Goal: Task Accomplishment & Management: Use online tool/utility

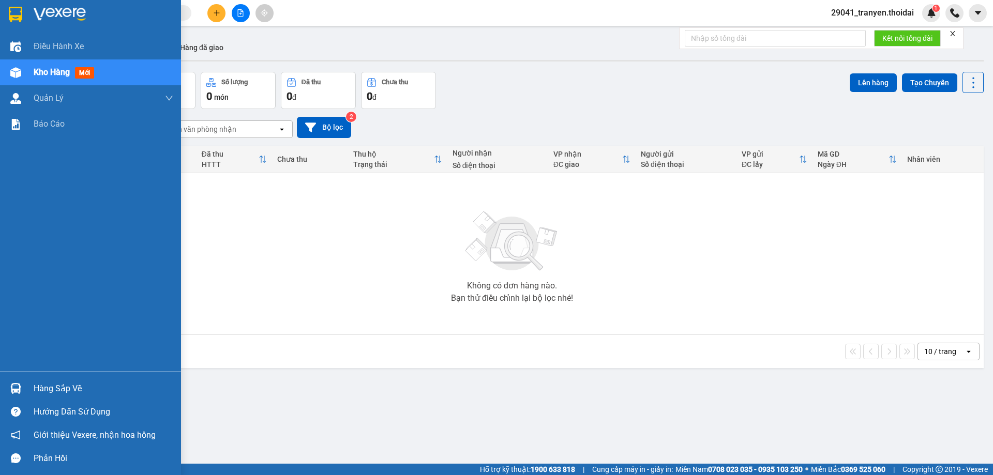
click at [84, 399] on div "Hàng sắp về" at bounding box center [90, 388] width 181 height 23
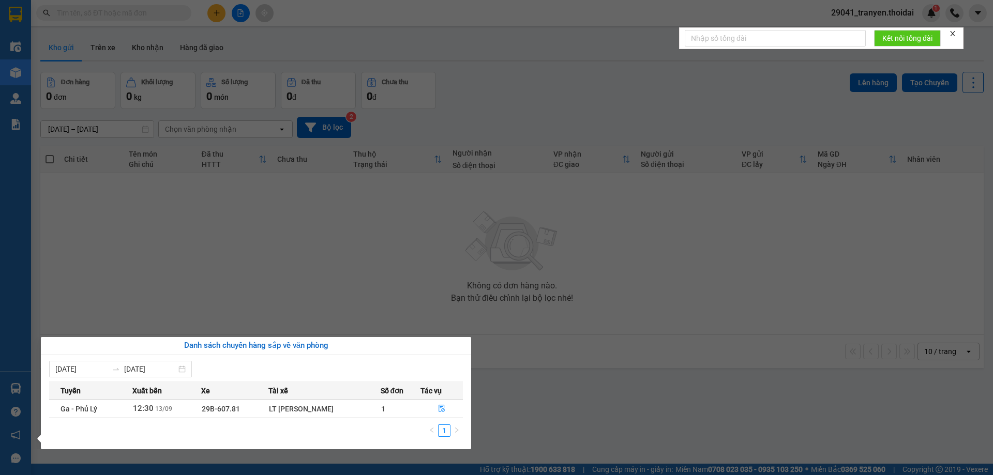
click at [257, 268] on section "Kết quả tìm kiếm ( 0 ) Bộ lọc No Data 29041_tranyen.thoidai 1 Điều hành xe Kho …" at bounding box center [496, 237] width 993 height 475
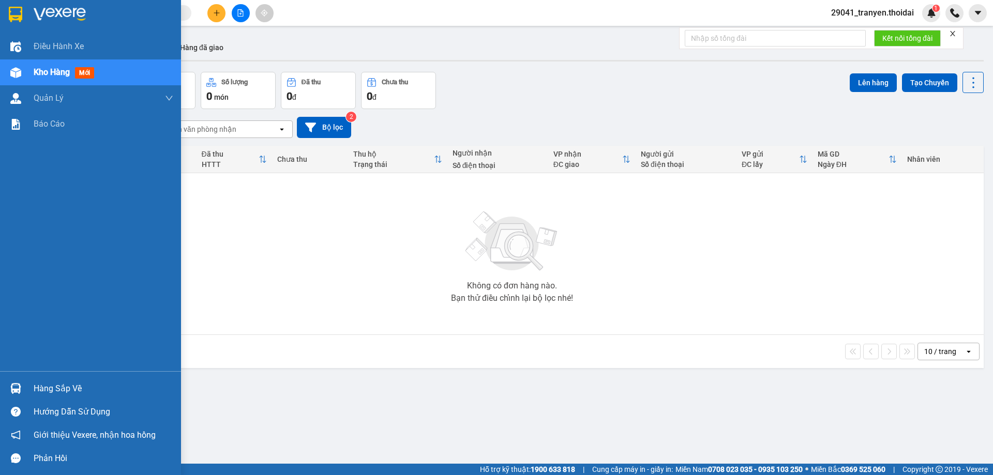
click at [23, 382] on div at bounding box center [16, 389] width 18 height 18
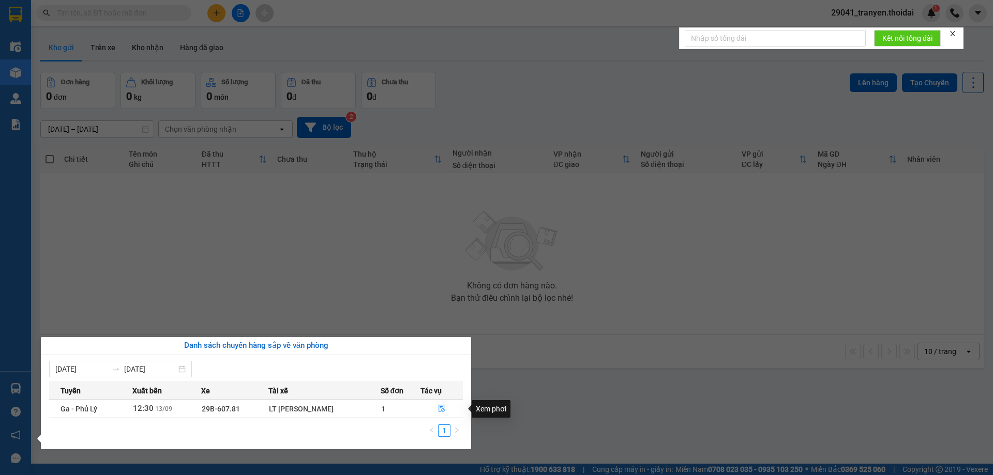
drag, startPoint x: 359, startPoint y: 223, endPoint x: 335, endPoint y: 196, distance: 36.6
click at [359, 222] on section "Kết quả tìm kiếm ( 0 ) Bộ lọc No Data 29041_tranyen.thoidai 1 Điều hành xe Kho …" at bounding box center [496, 237] width 993 height 475
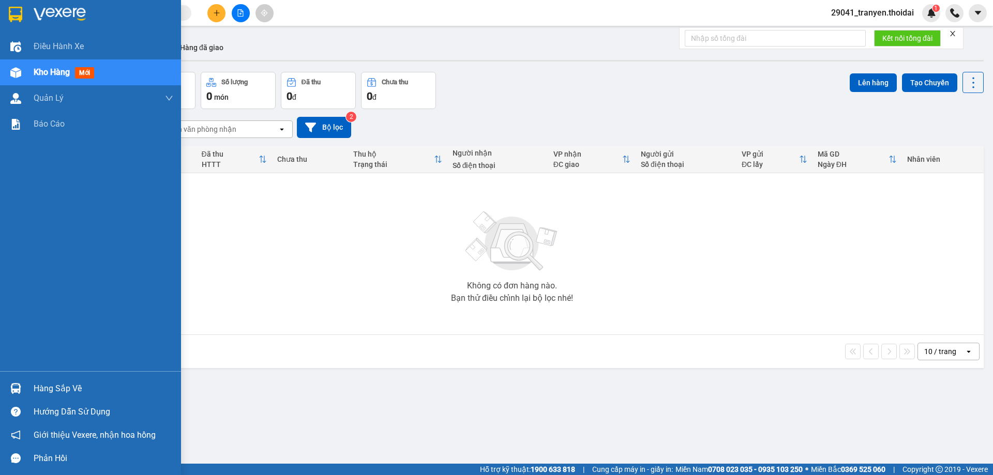
click at [55, 390] on div "Hàng sắp về" at bounding box center [104, 389] width 140 height 16
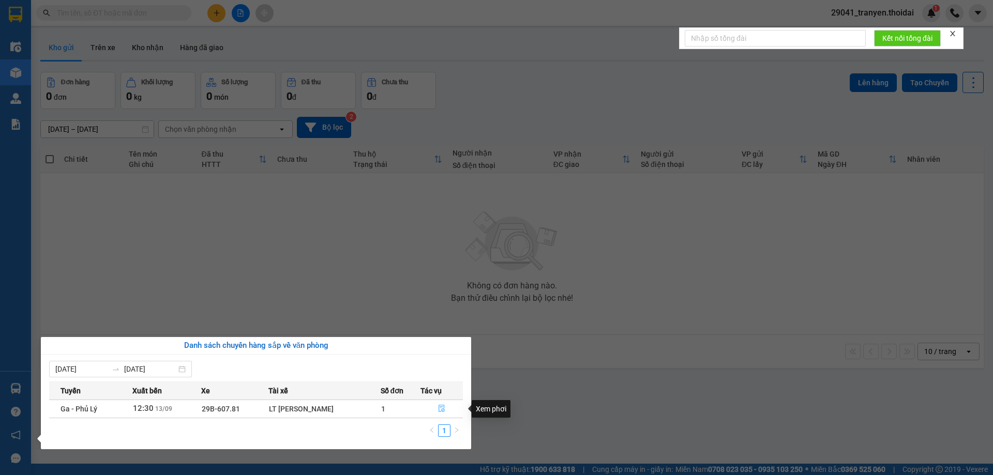
click at [436, 411] on button "button" at bounding box center [441, 409] width 41 height 17
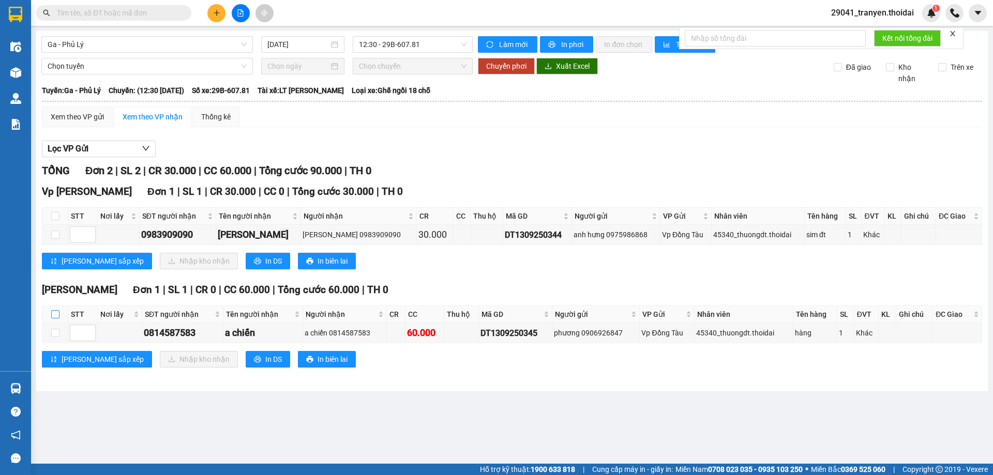
click at [53, 316] on input "checkbox" at bounding box center [55, 314] width 8 height 8
checkbox input "true"
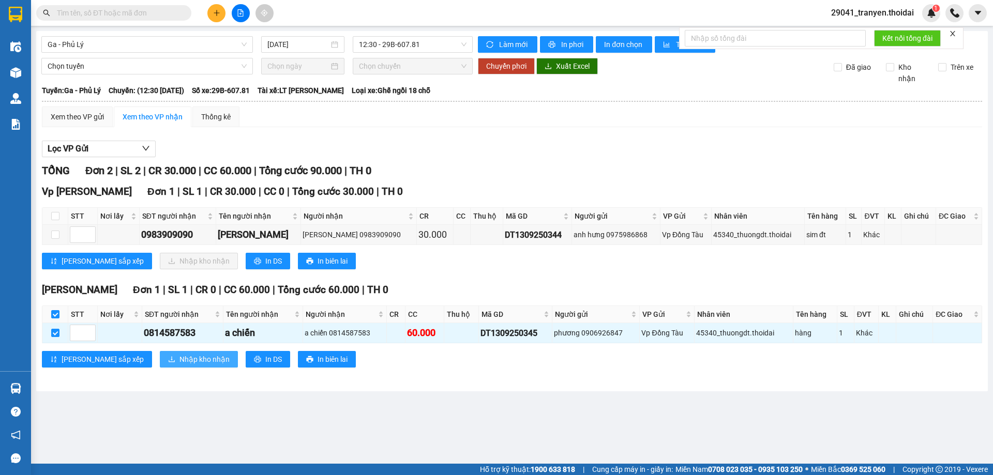
click at [179, 359] on span "Nhập kho nhận" at bounding box center [204, 359] width 50 height 11
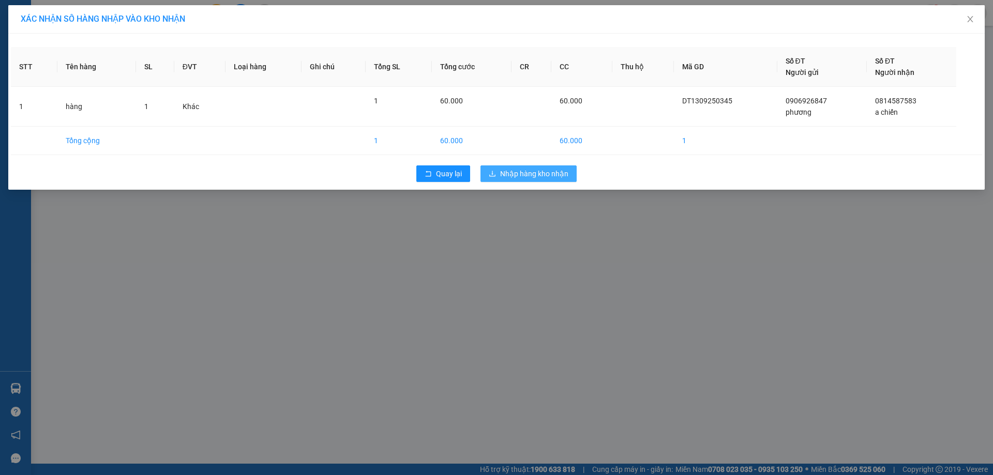
click at [569, 178] on button "Nhập hàng kho nhận" at bounding box center [529, 174] width 96 height 17
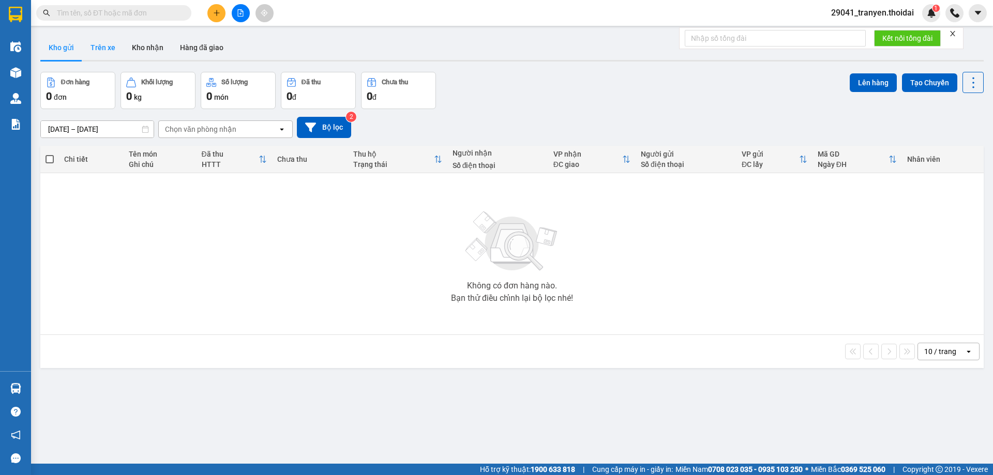
click at [101, 49] on button "Trên xe" at bounding box center [102, 47] width 41 height 25
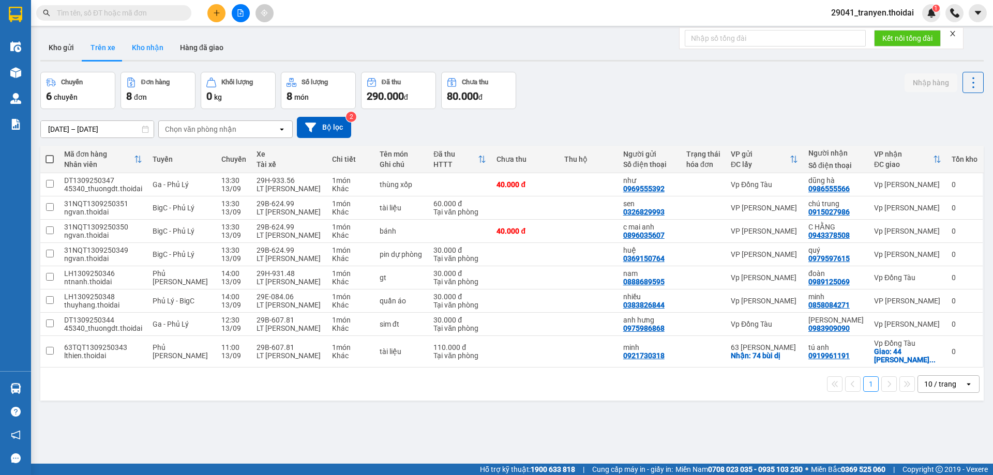
click at [145, 49] on button "Kho nhận" at bounding box center [148, 47] width 48 height 25
